Goal: Navigation & Orientation: Go to known website

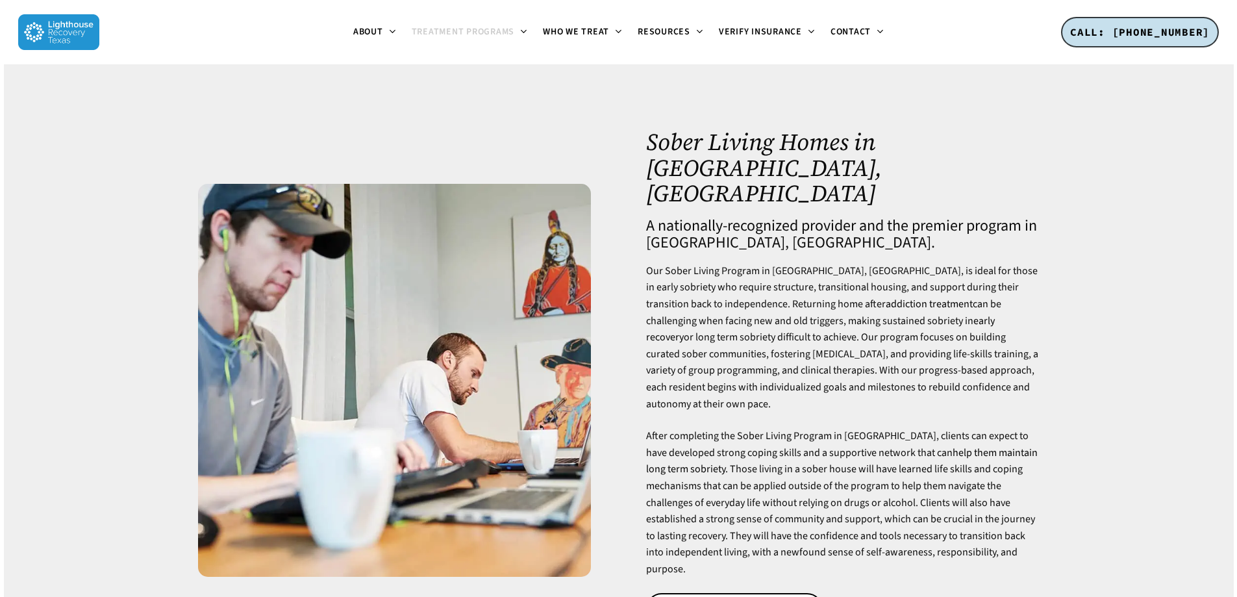
click at [64, 27] on img at bounding box center [58, 32] width 81 height 36
